Goal: Information Seeking & Learning: Learn about a topic

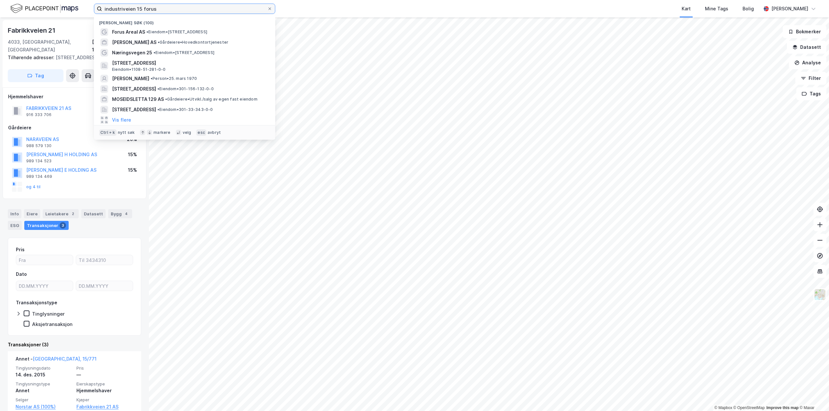
drag, startPoint x: 142, startPoint y: 8, endPoint x: 0, endPoint y: -5, distance: 142.3
click at [0, 0] on html "industriveien 15 forus Nylige søk (100) Forus Areal AS • Eiendom • [STREET_ADDR…" at bounding box center [414, 205] width 829 height 411
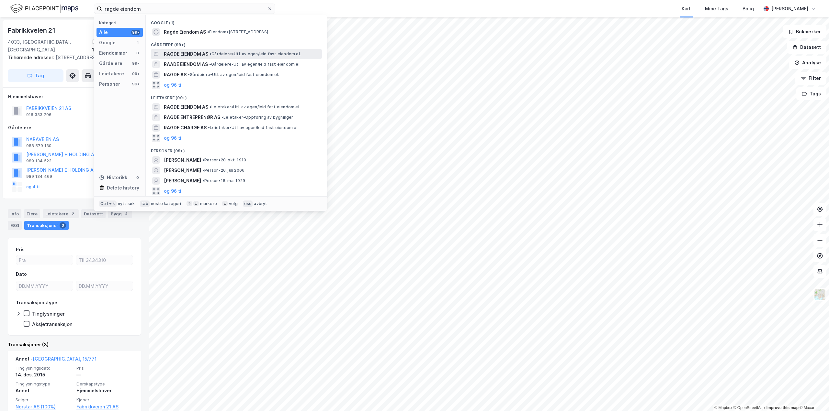
click at [233, 55] on span "• Gårdeiere • Utl. av egen/leid fast eiendom el." at bounding box center [254, 53] width 91 height 5
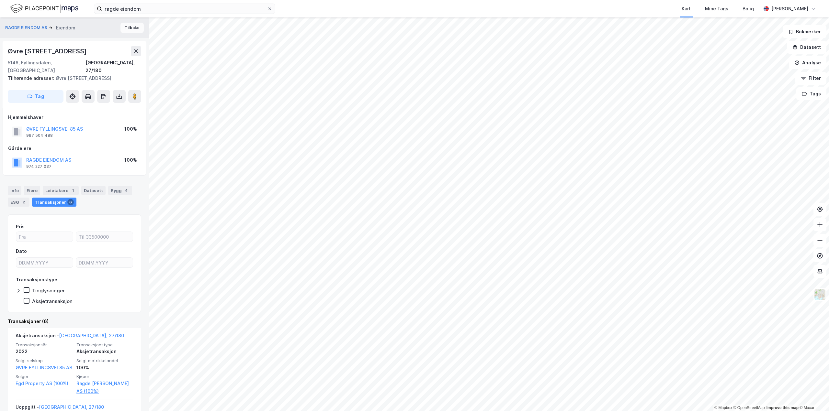
click at [126, 27] on button "Tilbake" at bounding box center [131, 28] width 23 height 10
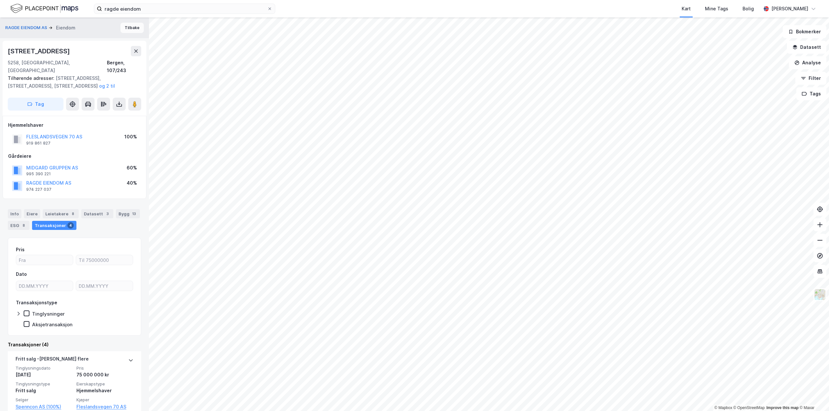
click at [123, 26] on button "Tilbake" at bounding box center [131, 28] width 23 height 10
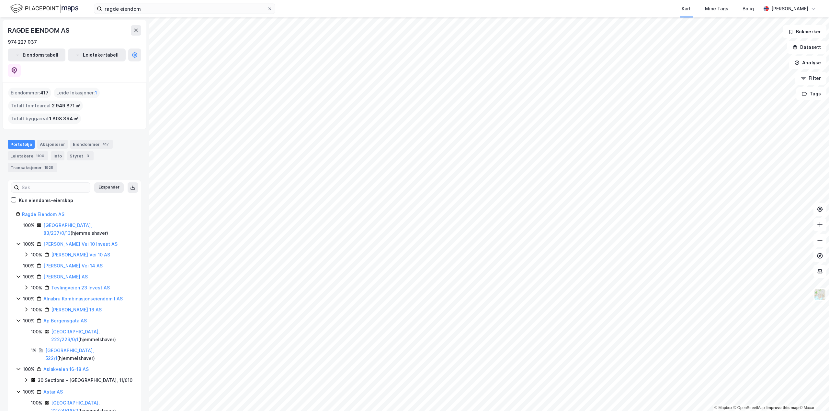
click at [144, 329] on div "© Mapbox © OpenStreetMap Improve this map © Maxar RAGDE EIENDOM AS 974 227 037 …" at bounding box center [414, 214] width 829 height 394
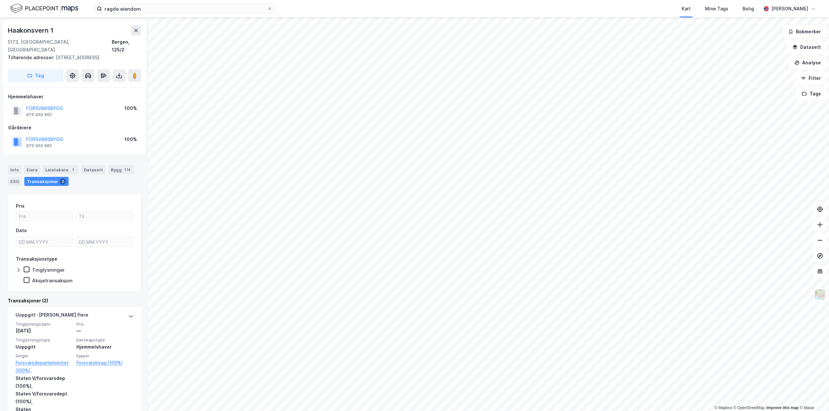
click at [157, 17] on div "ragde eiendom Kart Mine Tags Bolig [PERSON_NAME]" at bounding box center [414, 8] width 829 height 17
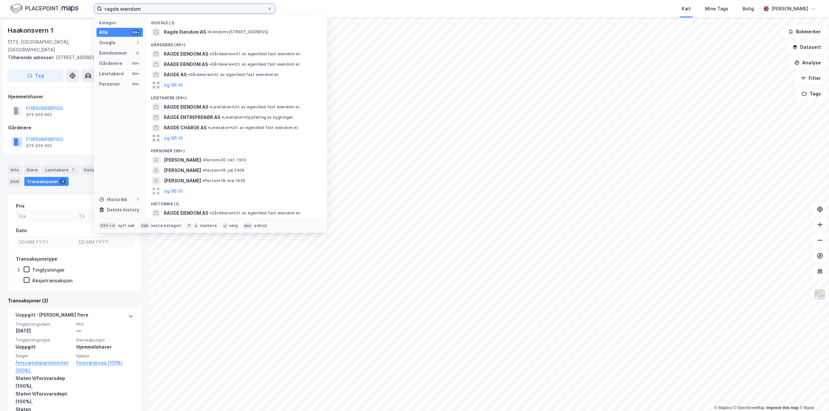
drag, startPoint x: 160, startPoint y: 12, endPoint x: 0, endPoint y: -3, distance: 160.9
click at [0, 0] on html "ragde eiendom Kategori Alle 99+ Google 1 Eiendommer 0 Gårdeiere 99+ Leietakere …" at bounding box center [414, 205] width 829 height 411
type input "askim"
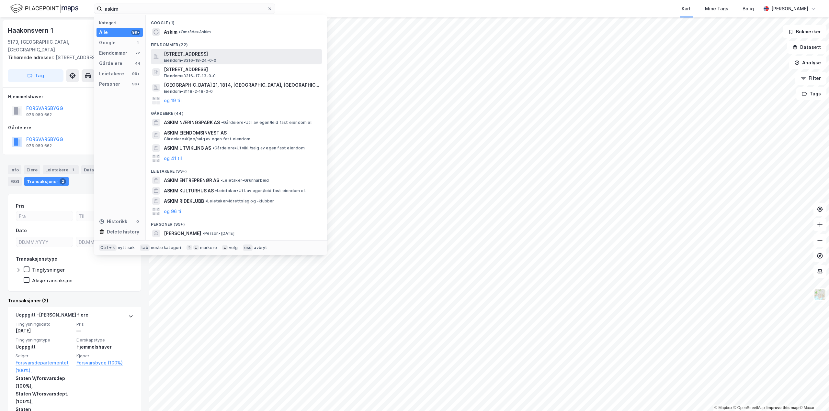
click at [221, 56] on span "[STREET_ADDRESS]" at bounding box center [241, 54] width 155 height 8
